Goal: Find specific page/section: Find specific page/section

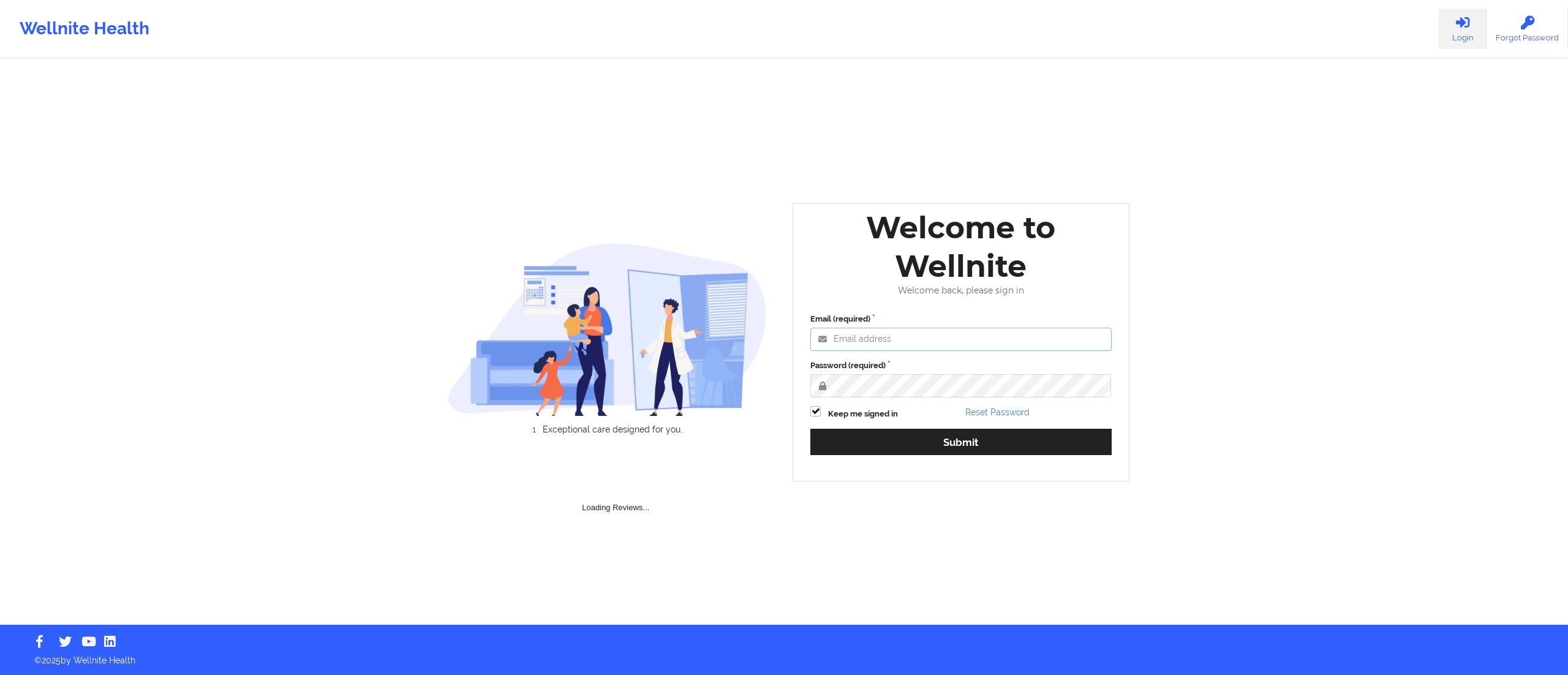
type input "[DATE][EMAIL_ADDRESS][DOMAIN_NAME]"
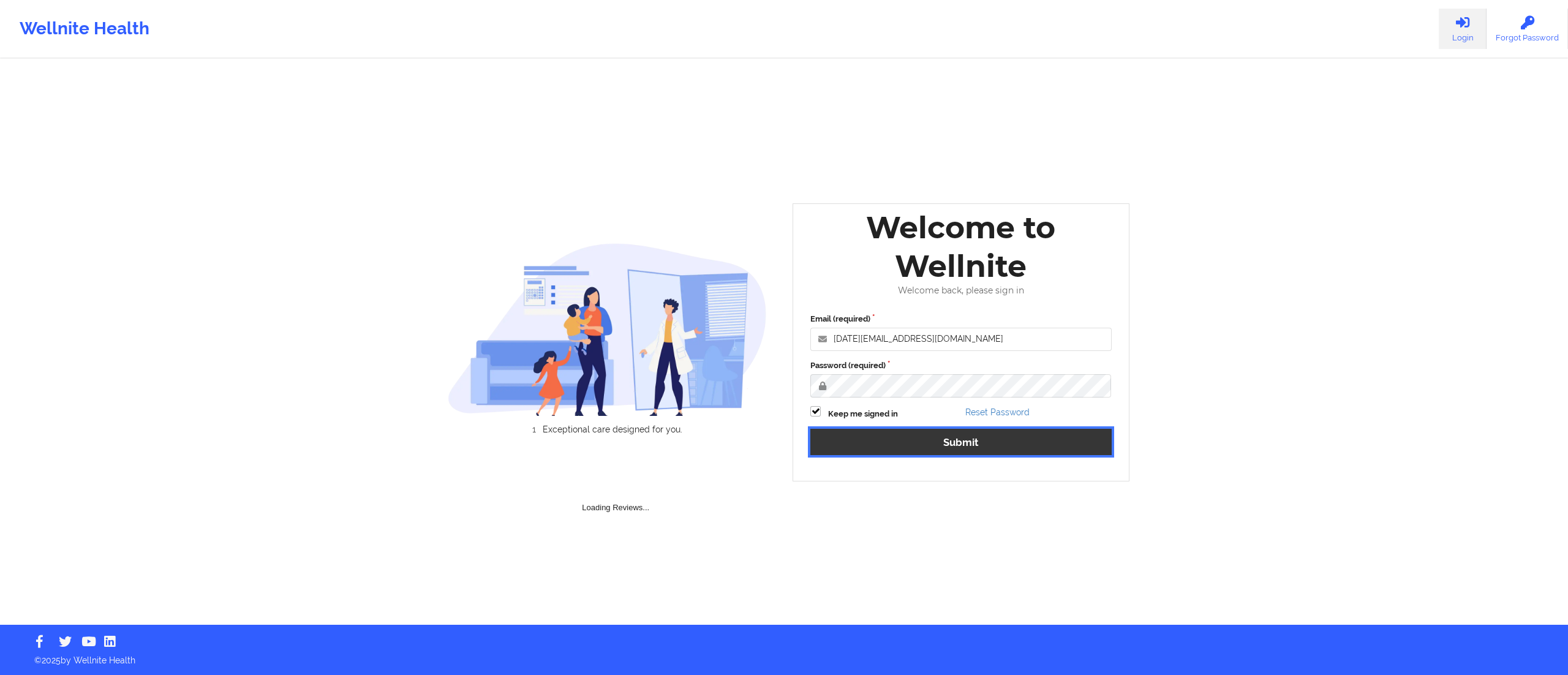
click at [909, 450] on button "Submit" at bounding box center [961, 442] width 302 height 26
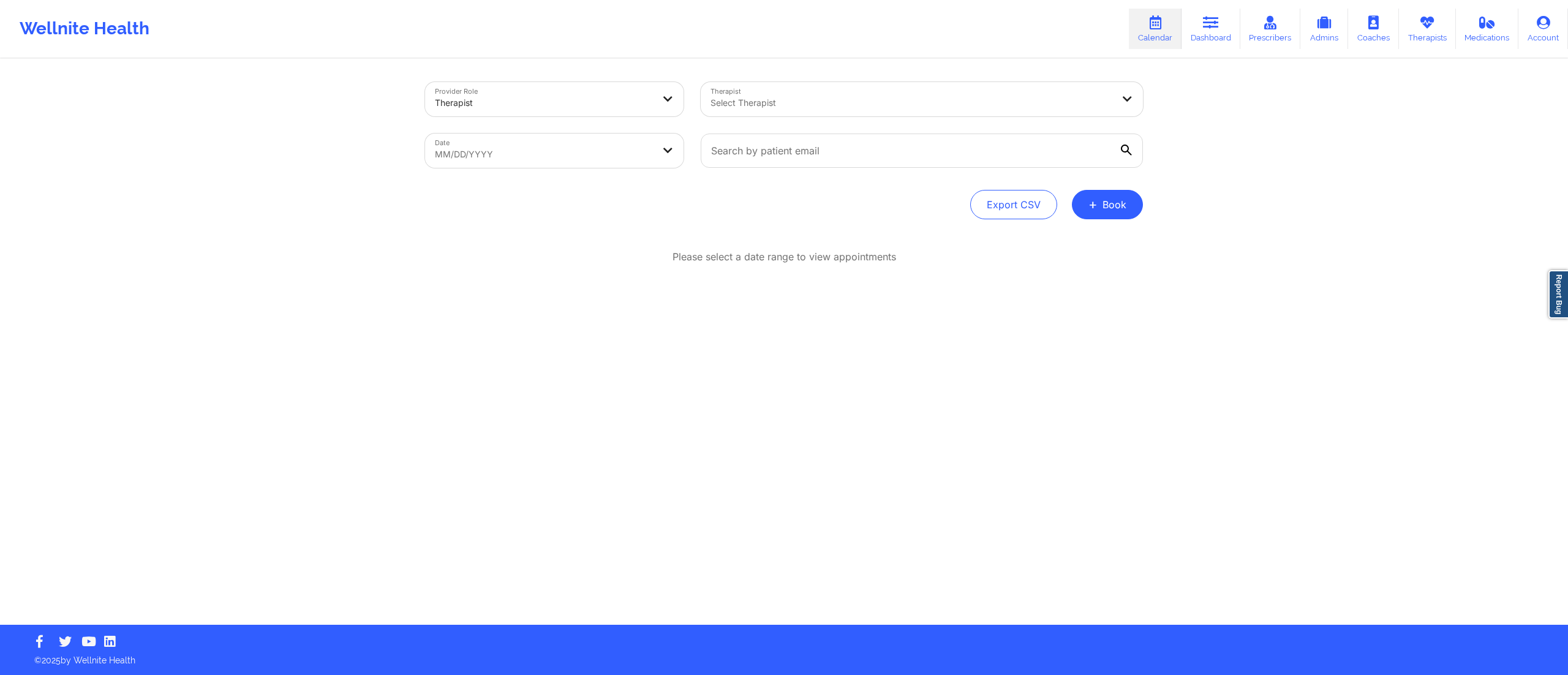
click at [610, 149] on body "Wellnite Health Calendar Dashboard Prescribers Admins Coaches Therapists Medica…" at bounding box center [784, 337] width 1568 height 675
select select "2025-8"
select select "2025-9"
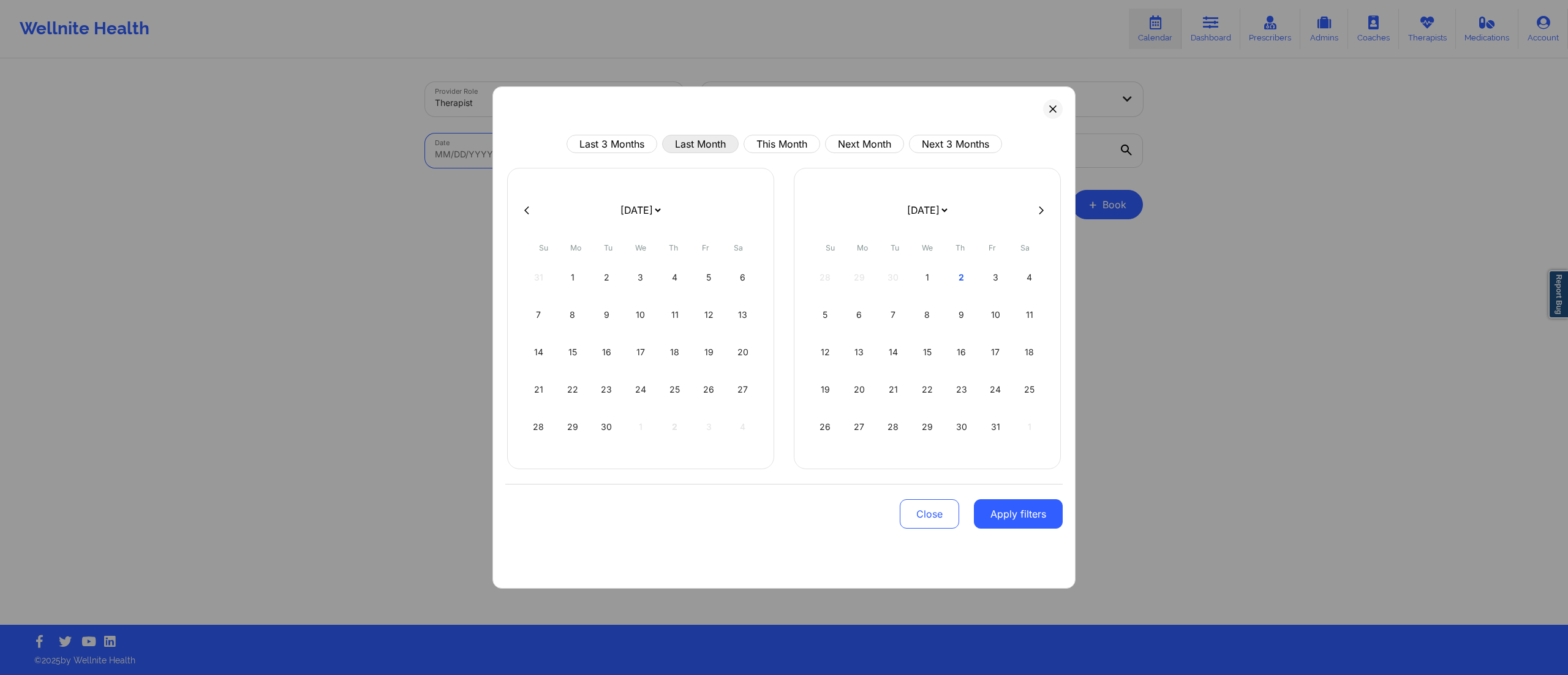
click at [699, 142] on button "Last Month" at bounding box center [700, 144] width 77 height 19
select select "2025-8"
select select "2025-9"
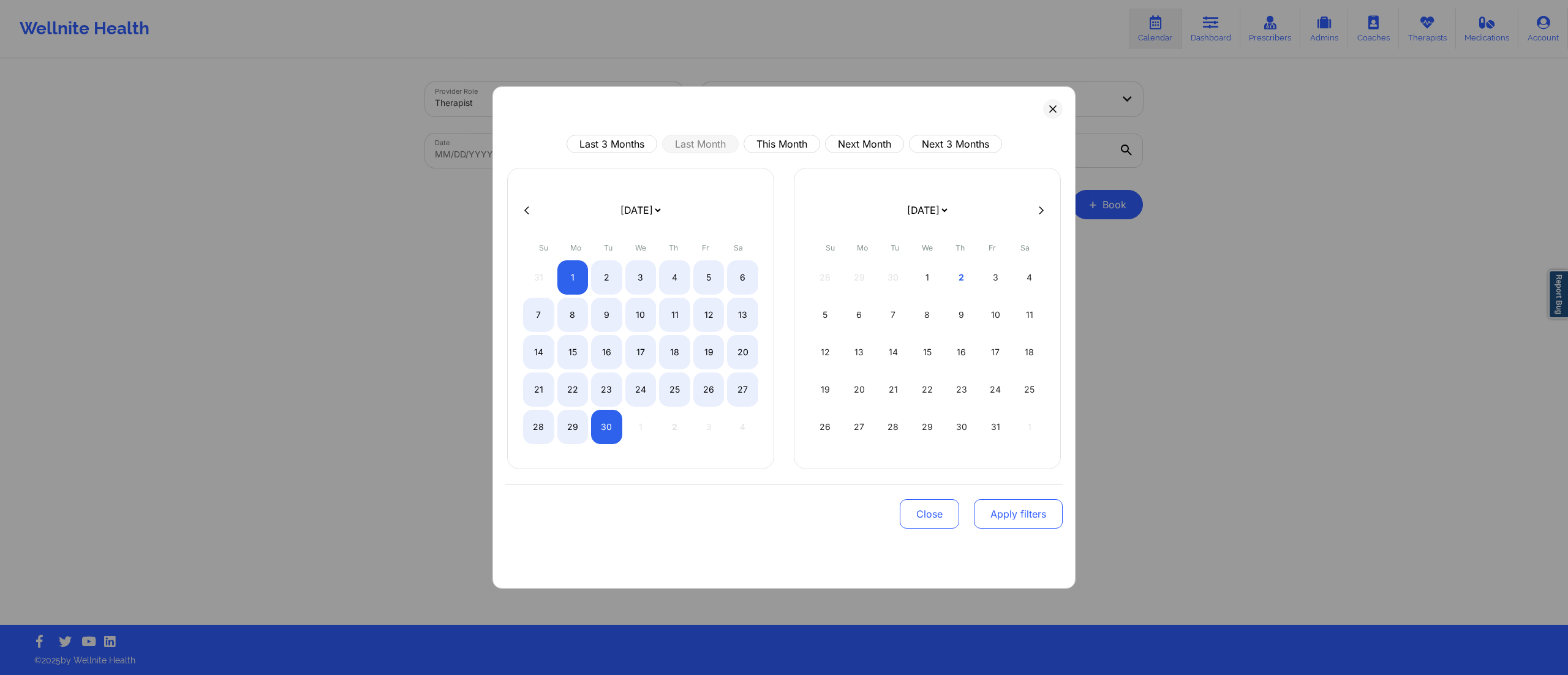
click at [1029, 523] on button "Apply filters" at bounding box center [1018, 514] width 89 height 29
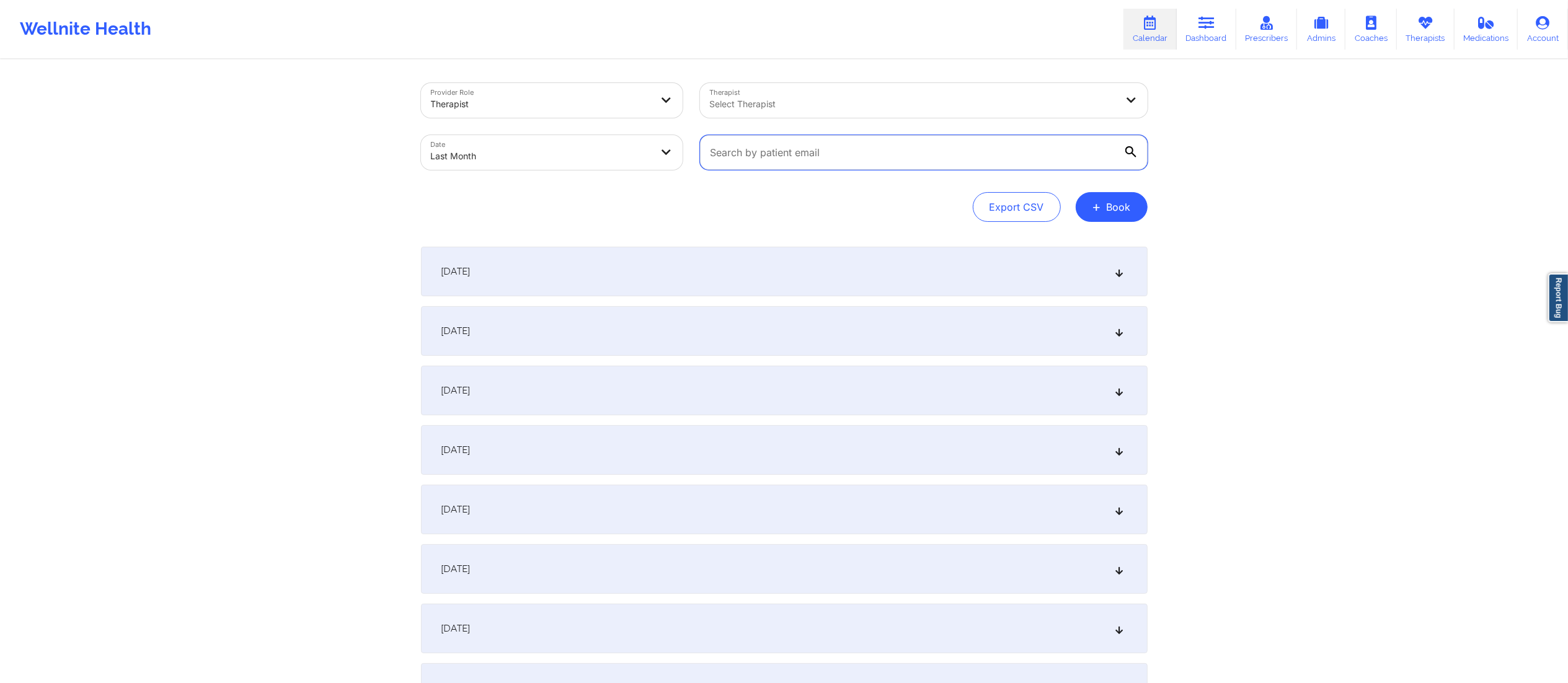
click at [784, 159] on input "text" at bounding box center [924, 152] width 448 height 35
click at [814, 92] on div "Select Therapist" at bounding box center [908, 100] width 418 height 35
type input "david sull"
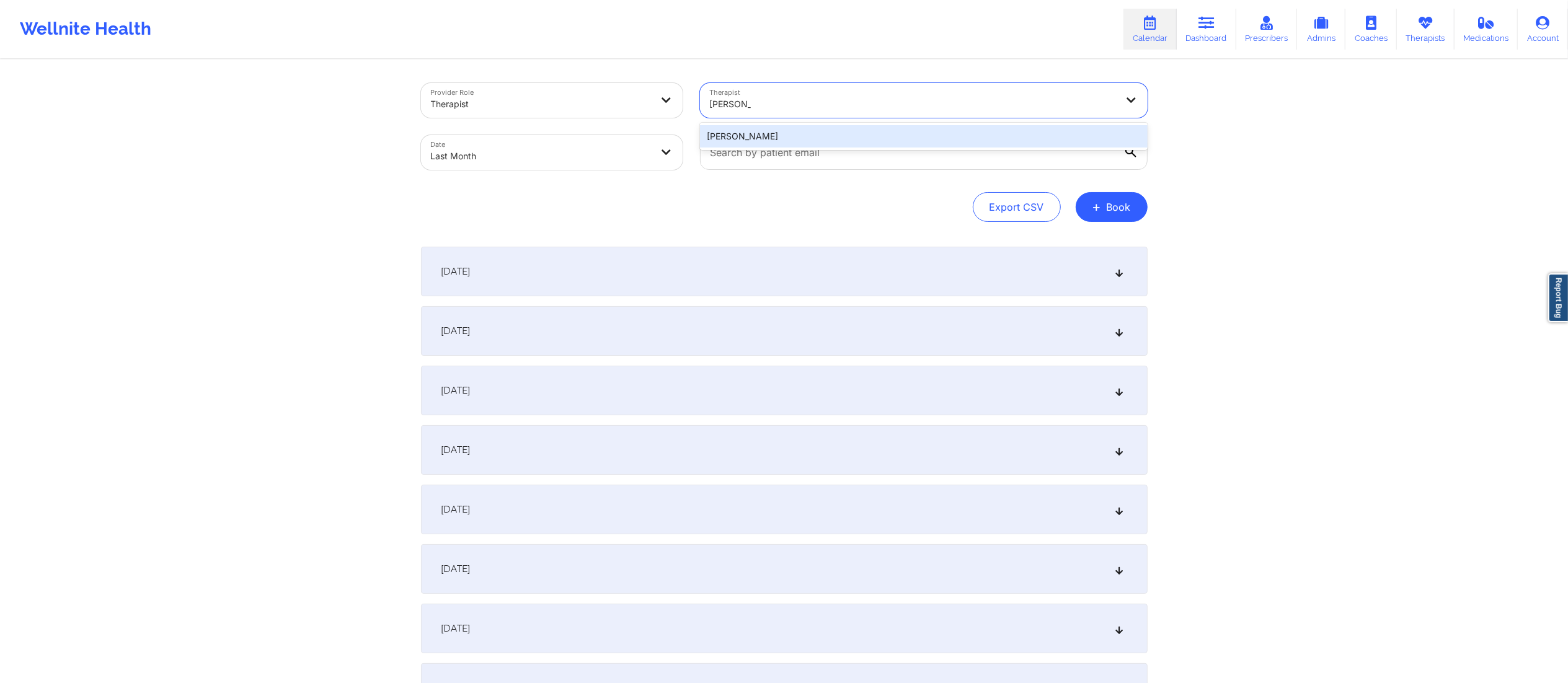
click at [811, 141] on div "David Sullivan" at bounding box center [924, 136] width 448 height 22
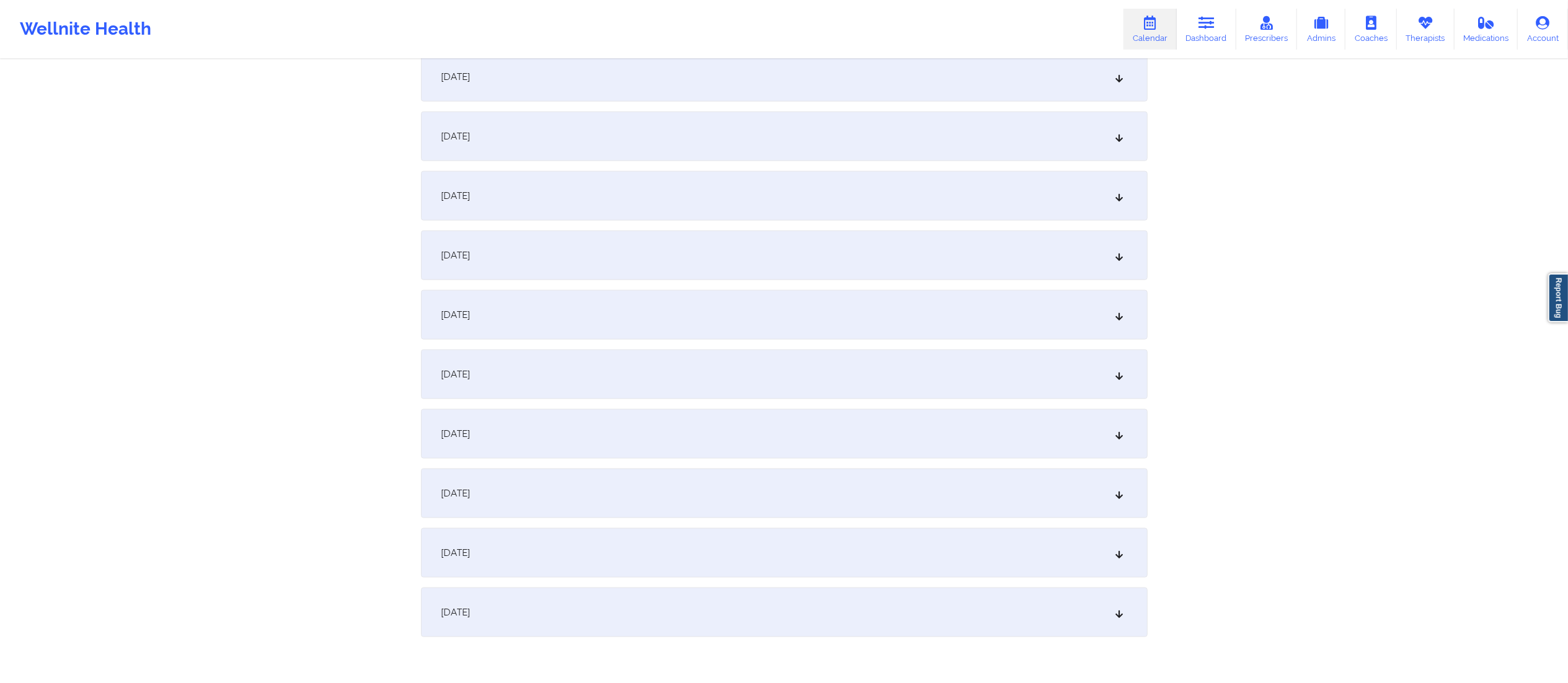
scroll to position [1439, 0]
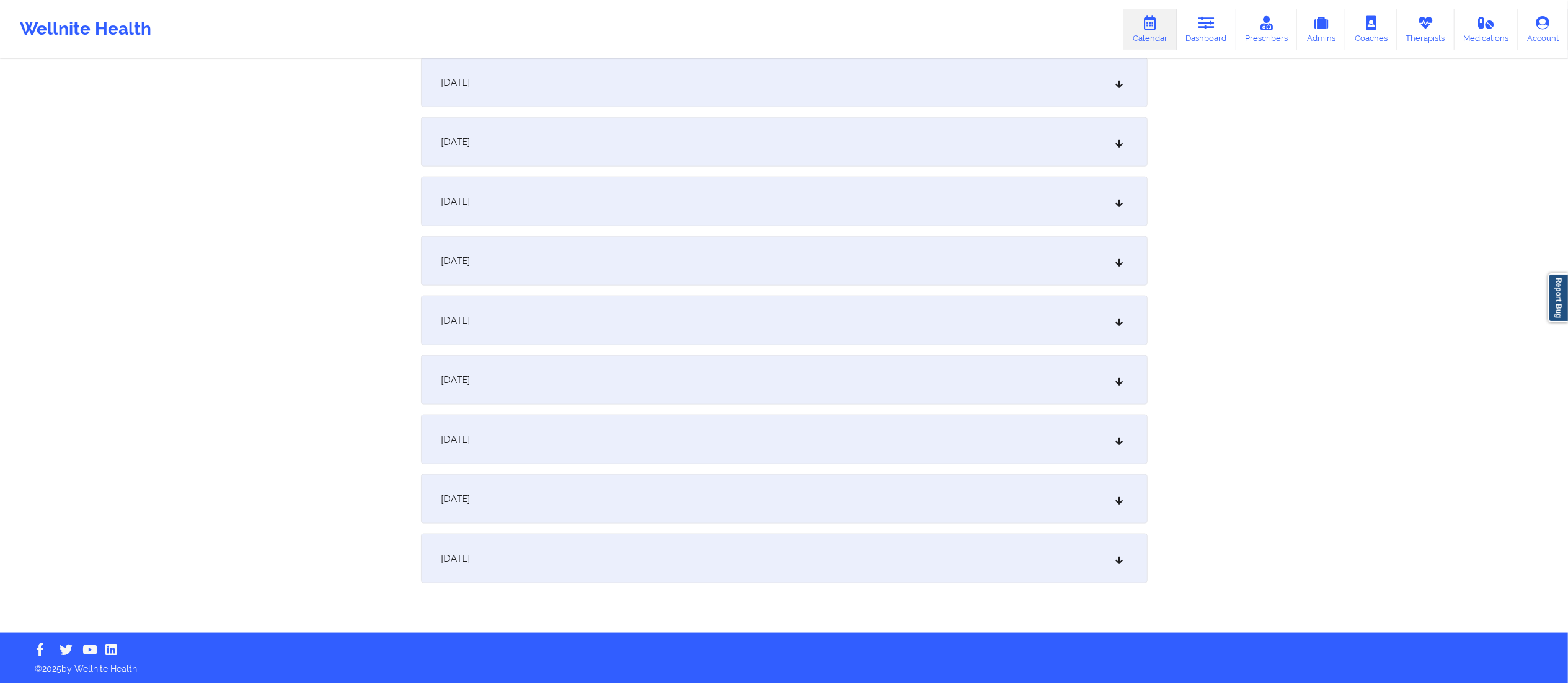
click at [592, 438] on div "September 28, 2025" at bounding box center [784, 440] width 726 height 50
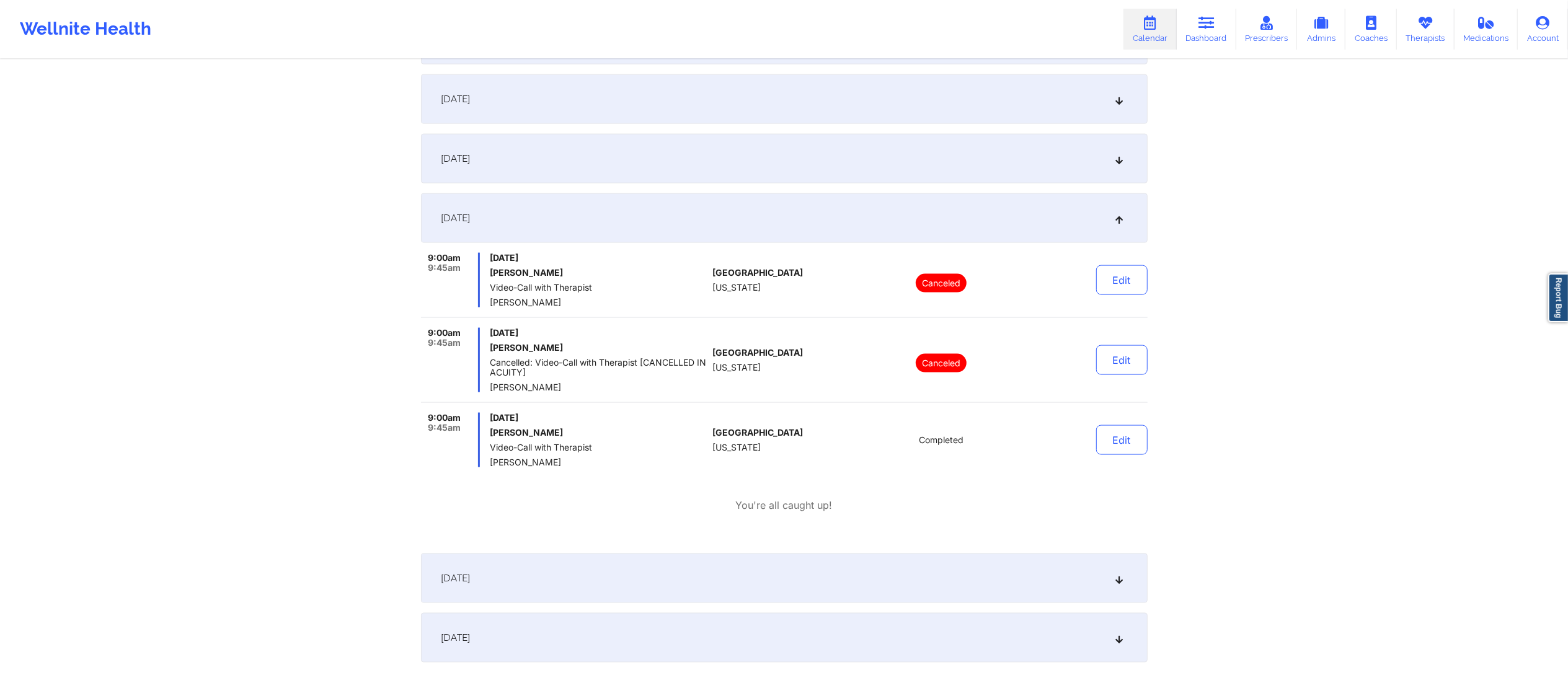
scroll to position [1653, 0]
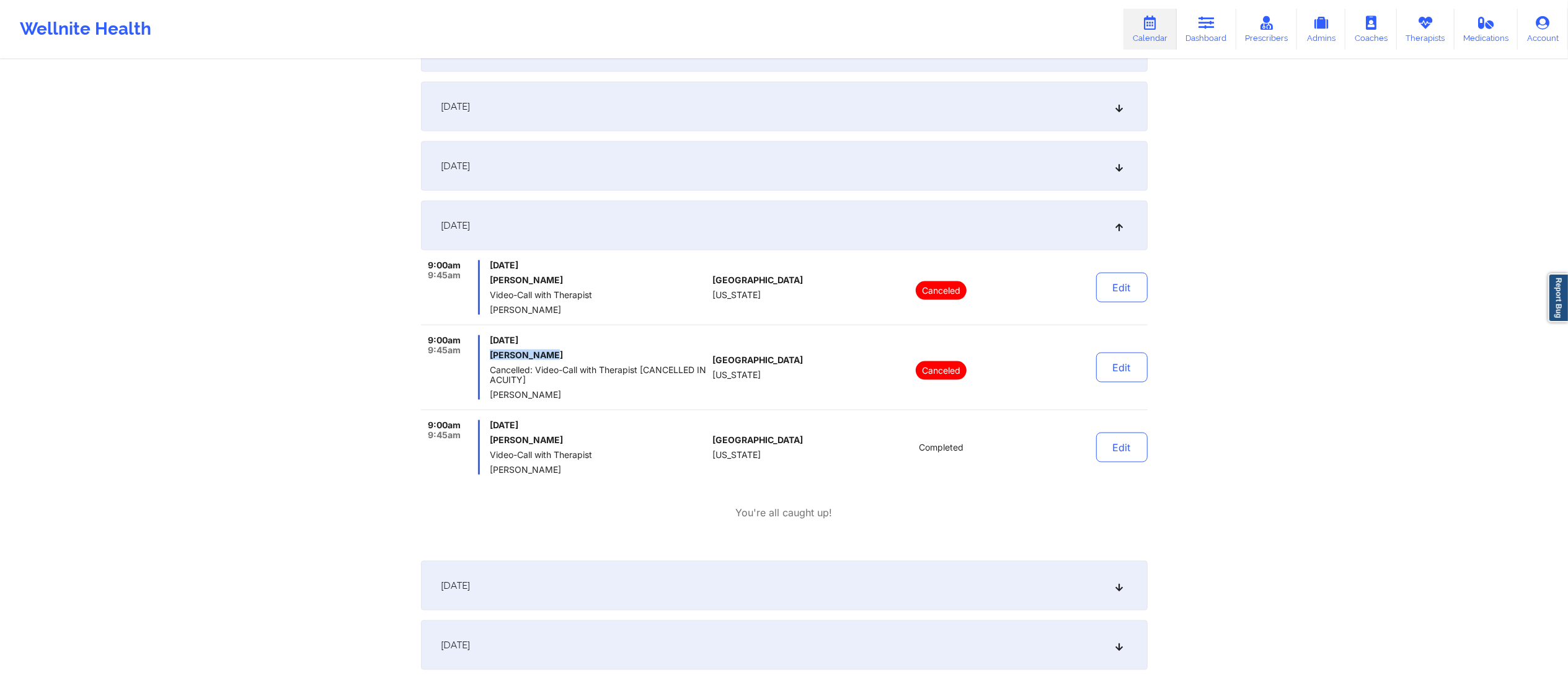
drag, startPoint x: 491, startPoint y: 352, endPoint x: 556, endPoint y: 351, distance: 65.0
click at [556, 351] on h6 "Eva Chahrour" at bounding box center [599, 354] width 218 height 10
drag, startPoint x: 491, startPoint y: 280, endPoint x: 560, endPoint y: 274, distance: 69.3
click at [560, 274] on div "Sunday, September 28, 2025 Eva Chahrour Video-Call with Therapist David Sullivan" at bounding box center [599, 287] width 218 height 54
copy h6 "Eva Chahrour"
